Goal: Task Accomplishment & Management: Manage account settings

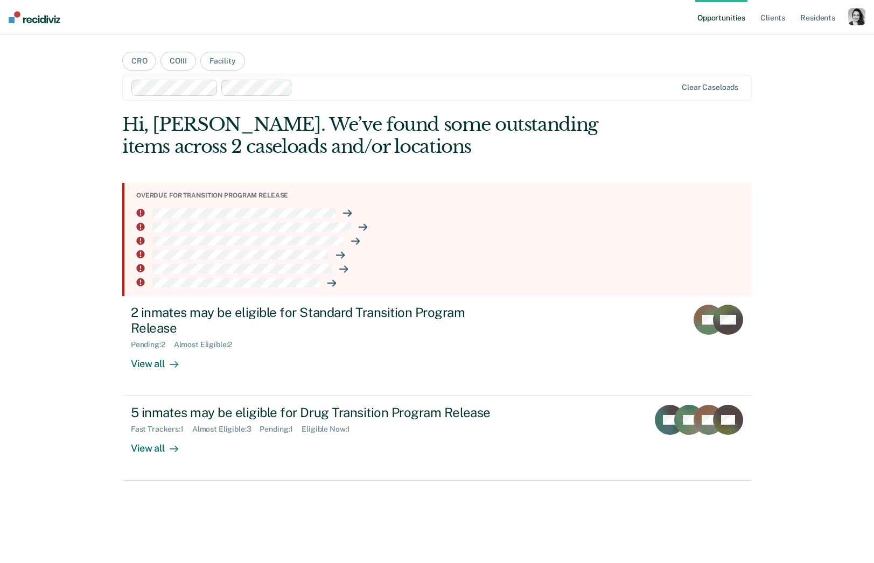
click at [857, 24] on div "button" at bounding box center [856, 16] width 17 height 17
click at [774, 46] on link "Profile" at bounding box center [813, 43] width 87 height 9
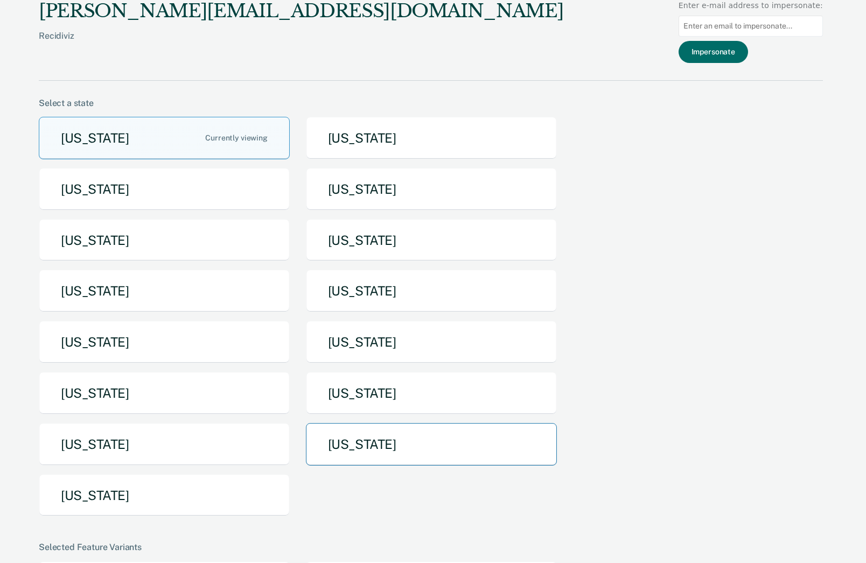
click at [359, 456] on button "[US_STATE]" at bounding box center [431, 444] width 251 height 43
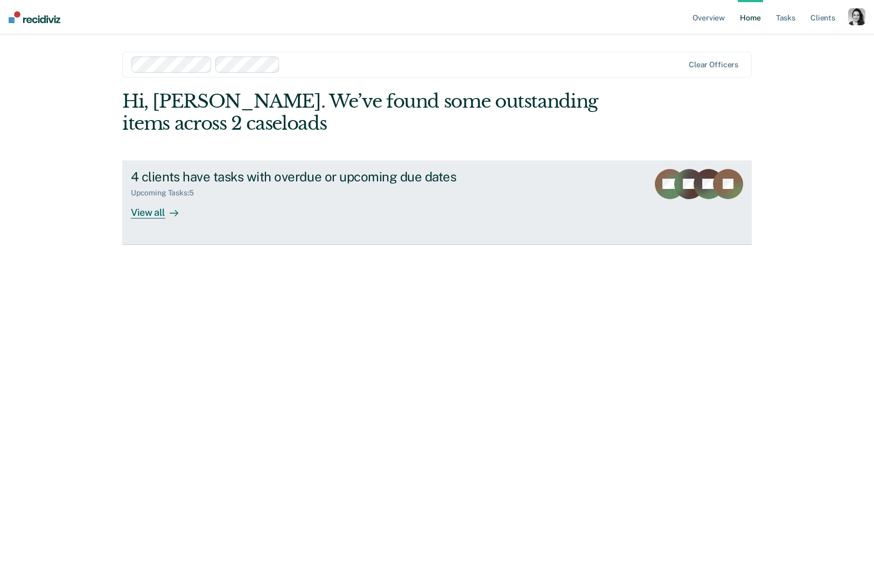
click at [351, 176] on div "4 clients have tasks with overdue or upcoming due dates" at bounding box center [320, 177] width 378 height 16
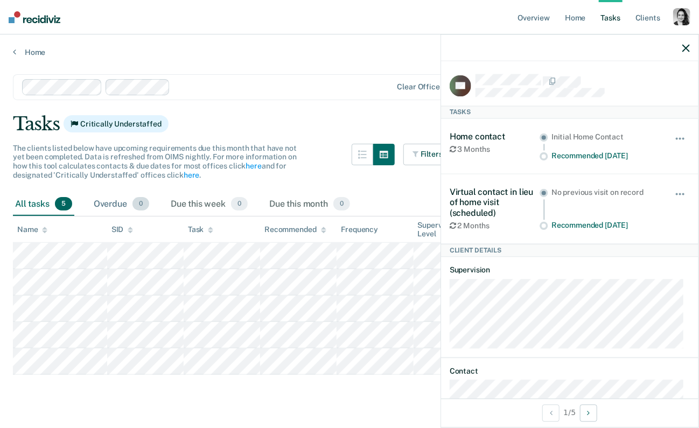
click at [108, 206] on div "Overdue 0" at bounding box center [122, 205] width 60 height 24
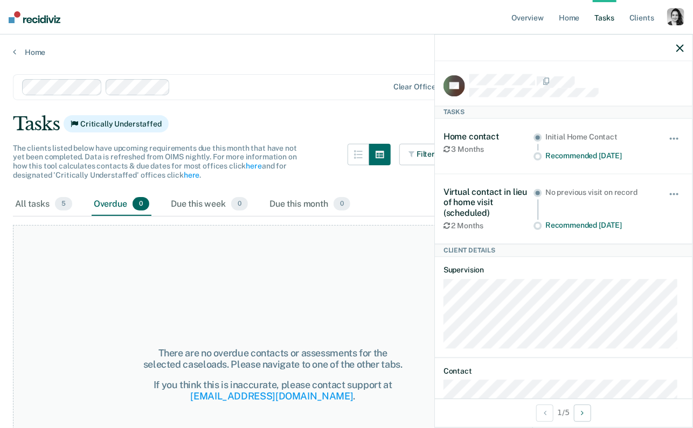
click at [678, 48] on icon "button" at bounding box center [680, 48] width 8 height 8
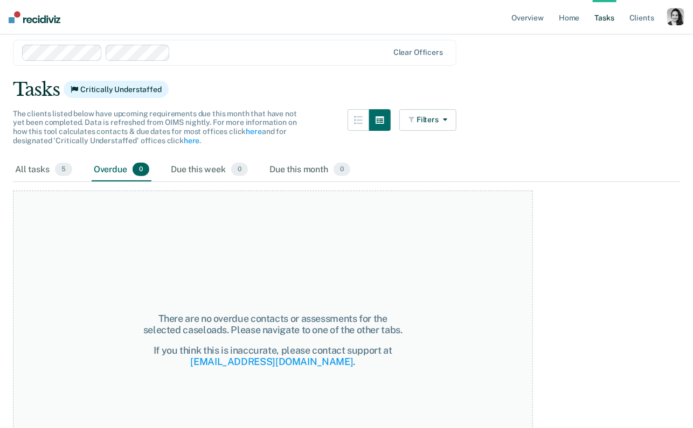
scroll to position [29, 0]
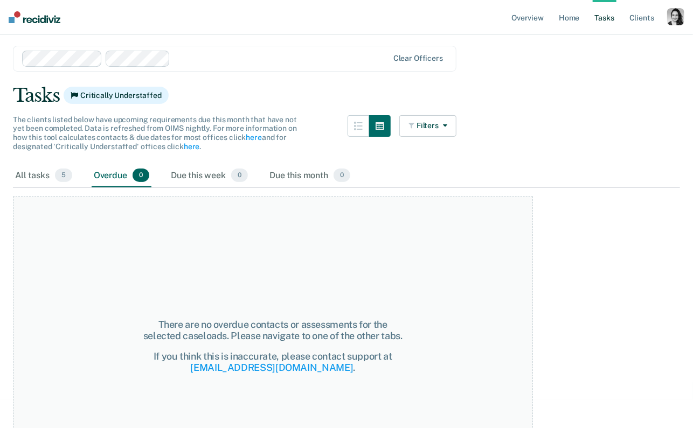
drag, startPoint x: 28, startPoint y: 171, endPoint x: 35, endPoint y: 170, distance: 7.0
click at [28, 171] on div "All tasks 5" at bounding box center [43, 176] width 61 height 24
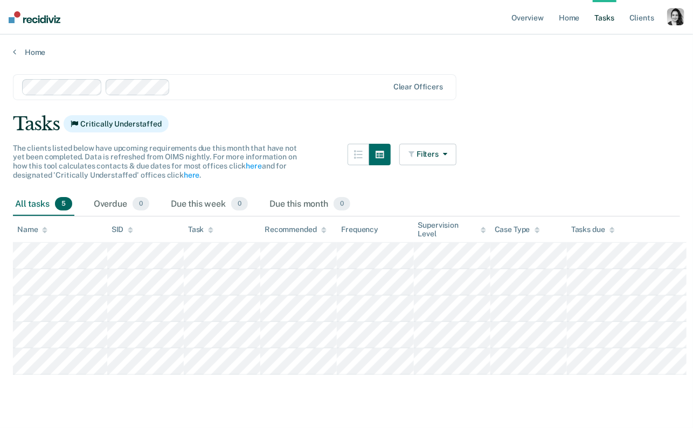
scroll to position [0, 0]
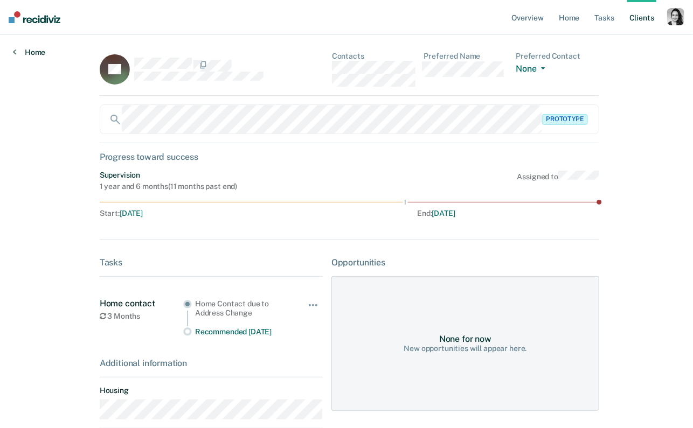
click at [28, 52] on link "Home" at bounding box center [29, 52] width 32 height 10
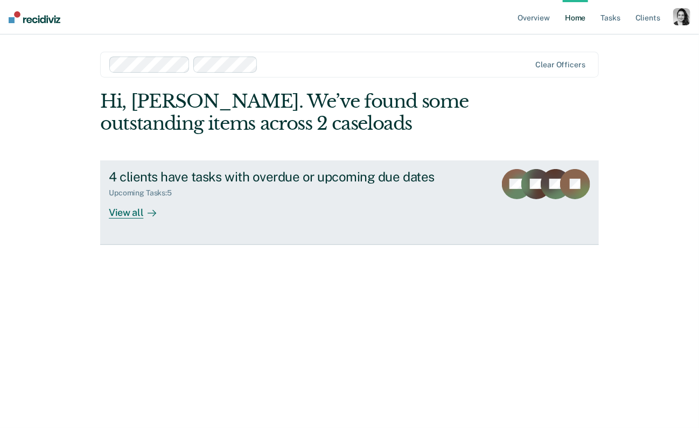
click at [228, 183] on div "4 clients have tasks with overdue or upcoming due dates" at bounding box center [298, 177] width 378 height 16
